Goal: Navigation & Orientation: Understand site structure

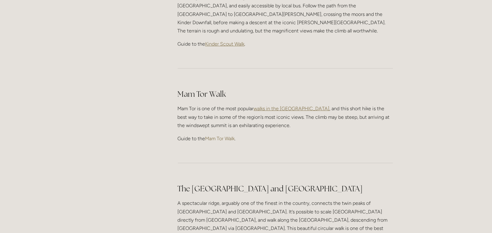
scroll to position [337, 0]
click at [222, 135] on link "Mam Tor Walk" at bounding box center [219, 138] width 29 height 6
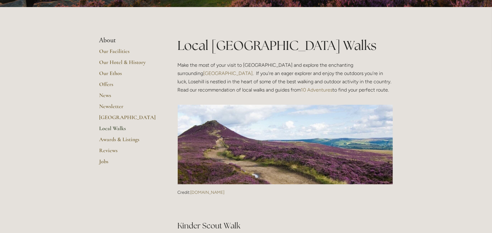
scroll to position [0, 0]
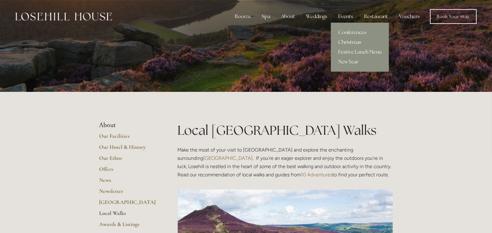
click at [348, 41] on link "Christmas" at bounding box center [360, 42] width 58 height 10
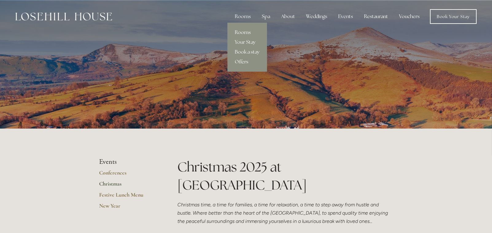
click at [244, 33] on link "Rooms" at bounding box center [247, 33] width 40 height 10
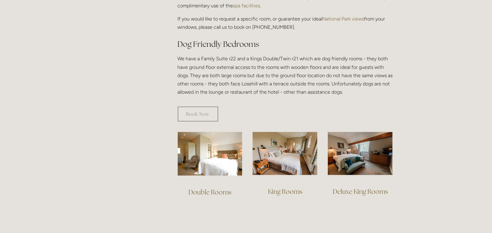
scroll to position [337, 0]
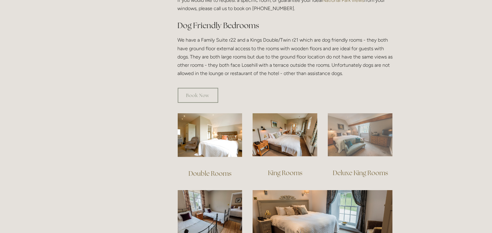
click at [348, 135] on img at bounding box center [360, 134] width 65 height 43
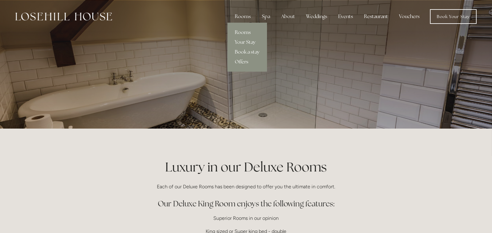
click at [250, 19] on div "Rooms" at bounding box center [243, 16] width 26 height 12
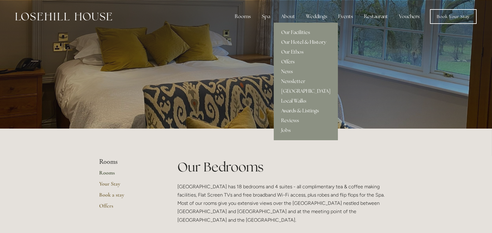
click at [293, 40] on link "Our Hotel & History" at bounding box center [306, 42] width 64 height 10
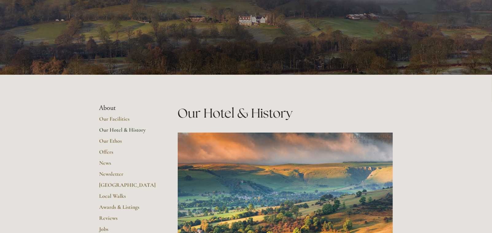
scroll to position [92, 0]
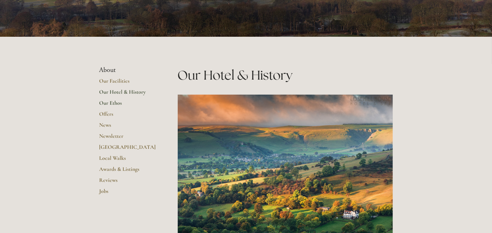
click at [119, 103] on link "Our Ethos" at bounding box center [128, 105] width 59 height 11
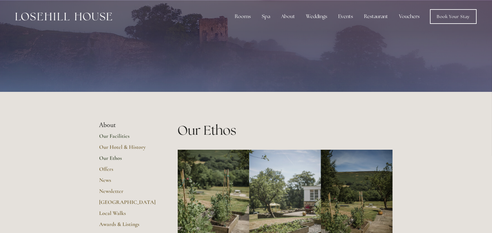
click at [117, 136] on link "Our Facilities" at bounding box center [128, 138] width 59 height 11
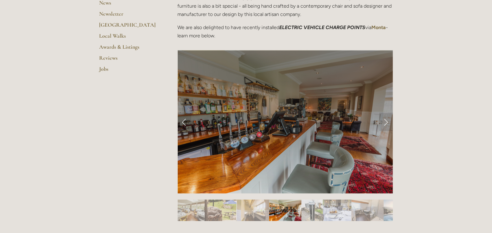
scroll to position [215, 0]
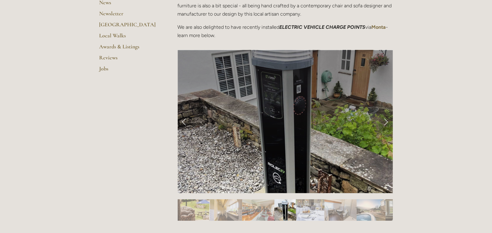
click at [384, 122] on link "Next Slide" at bounding box center [385, 122] width 13 height 18
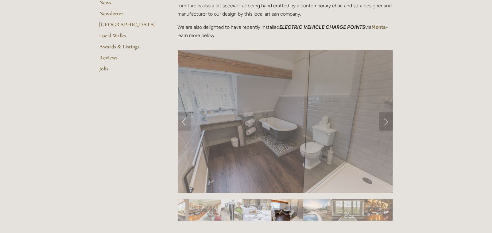
click at [386, 122] on link "Next Slide" at bounding box center [385, 122] width 13 height 18
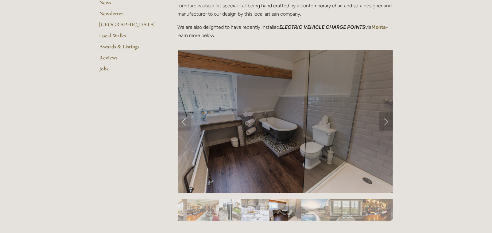
click at [386, 122] on link "Next Slide" at bounding box center [385, 122] width 13 height 18
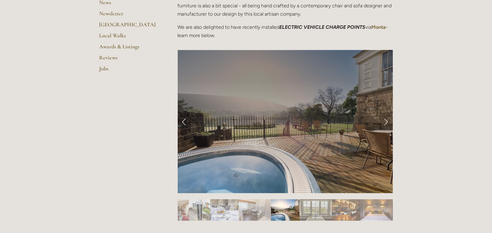
click at [386, 121] on link "Next Slide" at bounding box center [385, 122] width 13 height 18
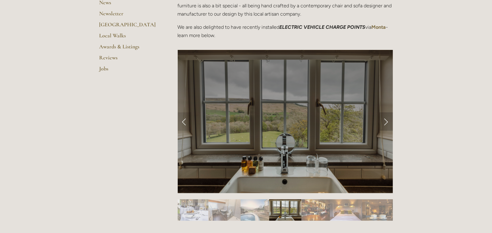
click at [386, 122] on link "Next Slide" at bounding box center [385, 122] width 13 height 18
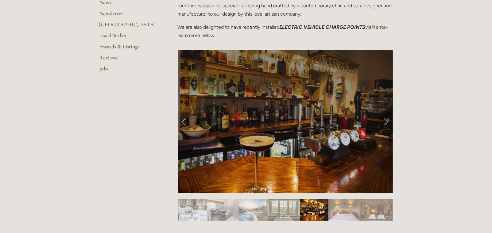
click at [386, 122] on link "Next Slide" at bounding box center [385, 122] width 13 height 18
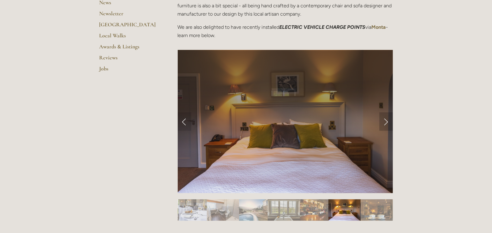
click at [386, 122] on link "Next Slide" at bounding box center [385, 122] width 13 height 18
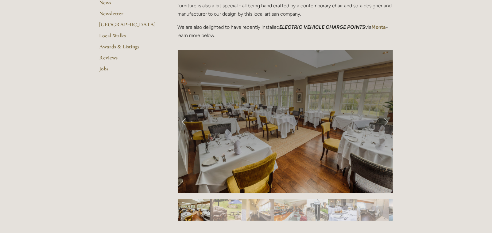
click at [386, 122] on link "Next Slide" at bounding box center [385, 122] width 13 height 18
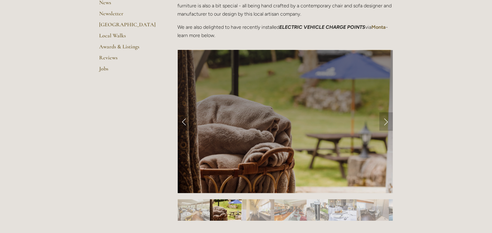
click at [386, 122] on link "Next Slide" at bounding box center [385, 122] width 13 height 18
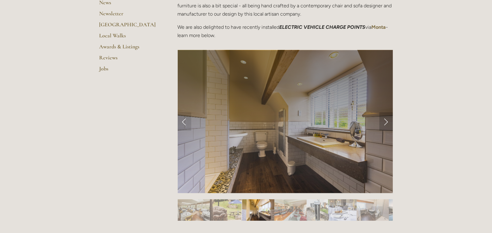
click at [386, 121] on link "Next Slide" at bounding box center [385, 122] width 13 height 18
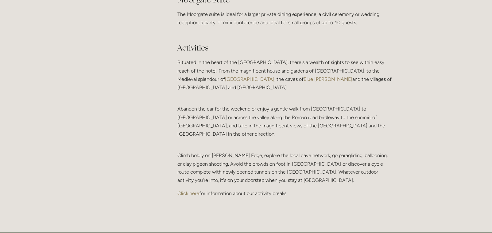
scroll to position [1227, 0]
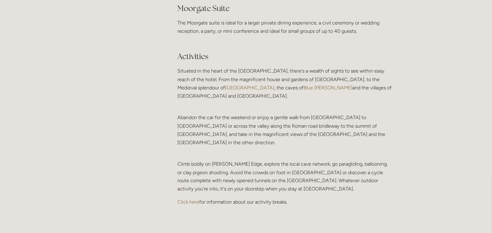
click at [304, 91] on link "Blue [PERSON_NAME]" at bounding box center [328, 88] width 49 height 6
